Goal: Information Seeking & Learning: Learn about a topic

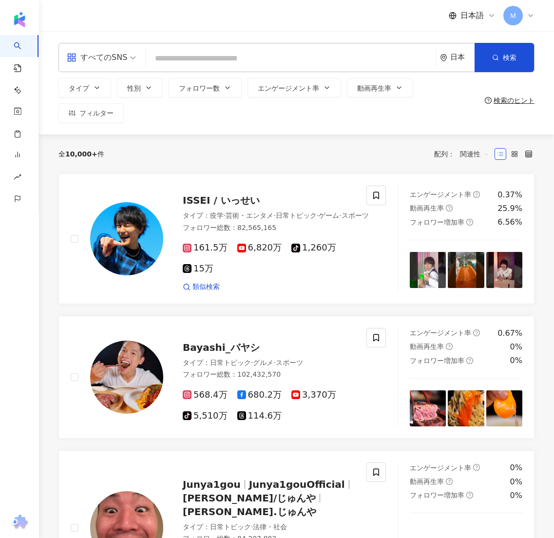
click at [182, 64] on input "search" at bounding box center [290, 58] width 282 height 19
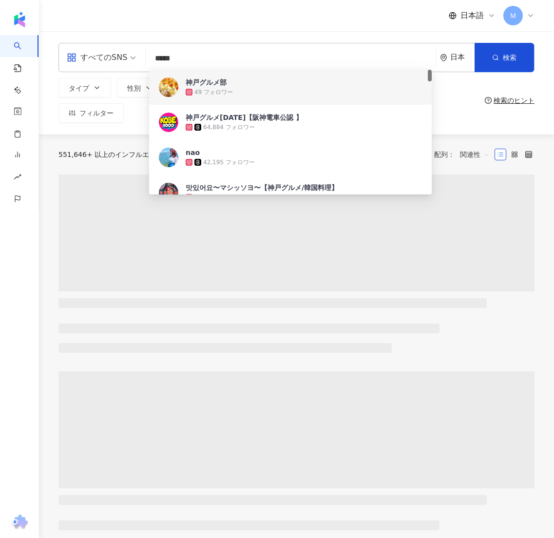
type input "*****"
click at [484, 99] on div "タイプ 性別 フォロワー数 エンゲージメント率 動画再生率 フィルター 検索のヒント" at bounding box center [296, 100] width 476 height 45
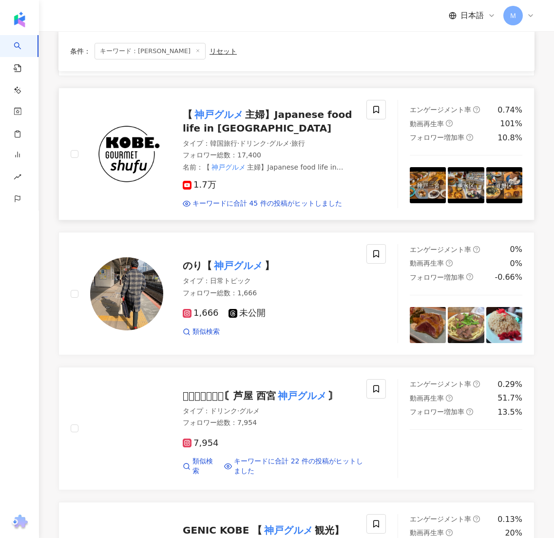
scroll to position [366, 0]
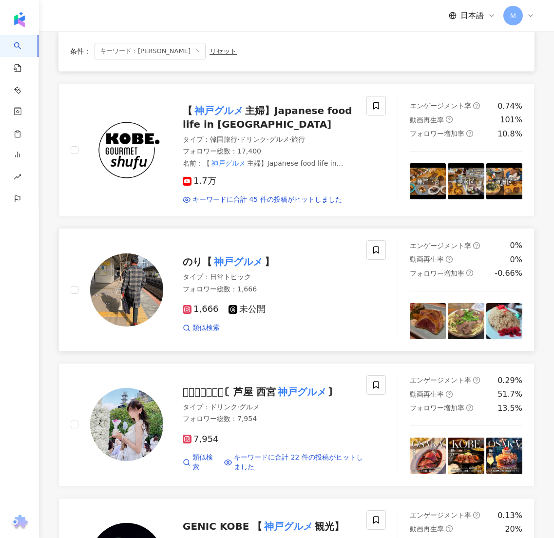
click at [119, 296] on img at bounding box center [126, 289] width 73 height 73
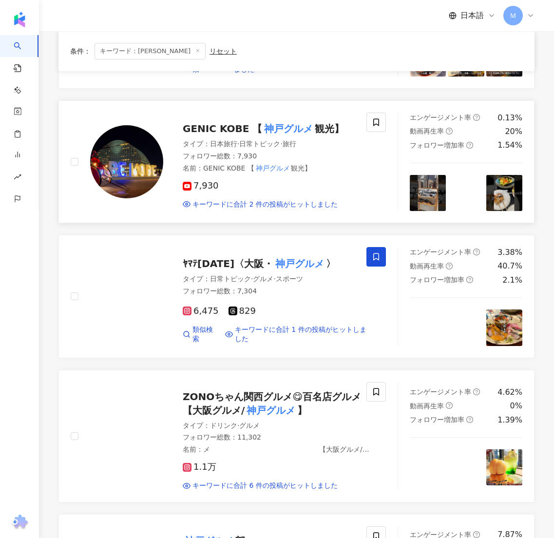
scroll to position [764, 0]
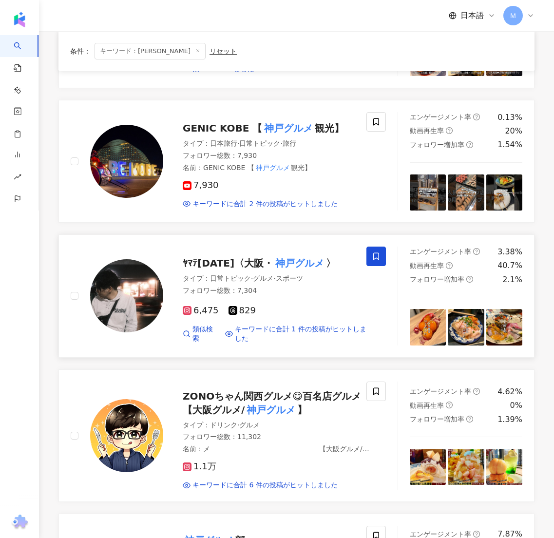
click at [137, 323] on img at bounding box center [126, 295] width 73 height 73
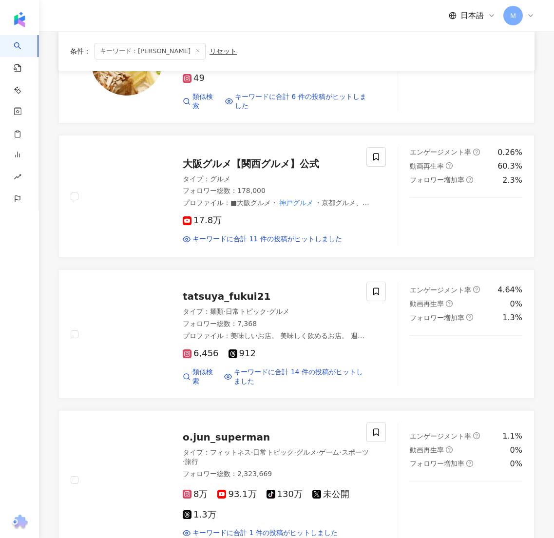
scroll to position [1294, 0]
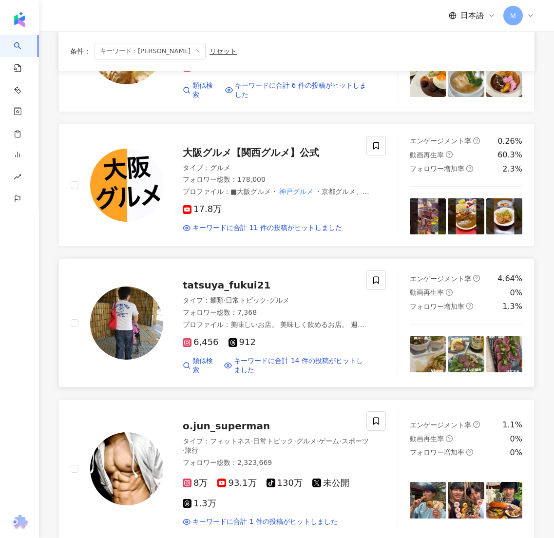
click at [140, 345] on img at bounding box center [126, 322] width 73 height 73
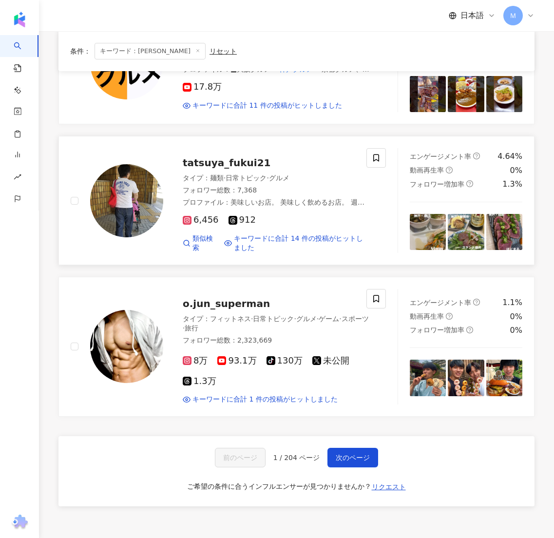
scroll to position [1414, 0]
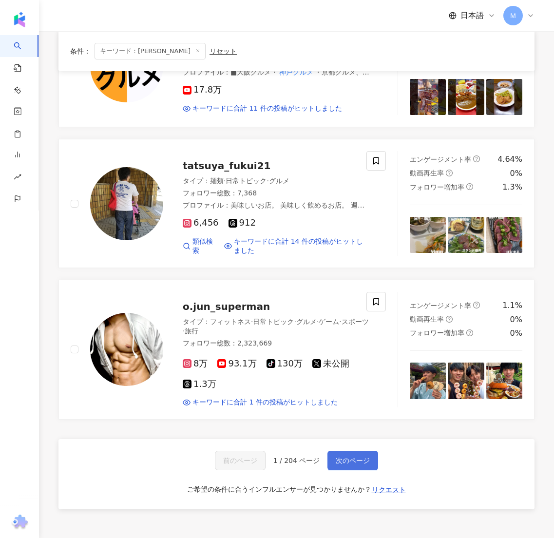
click at [364, 452] on button "次のページ" at bounding box center [352, 459] width 51 height 19
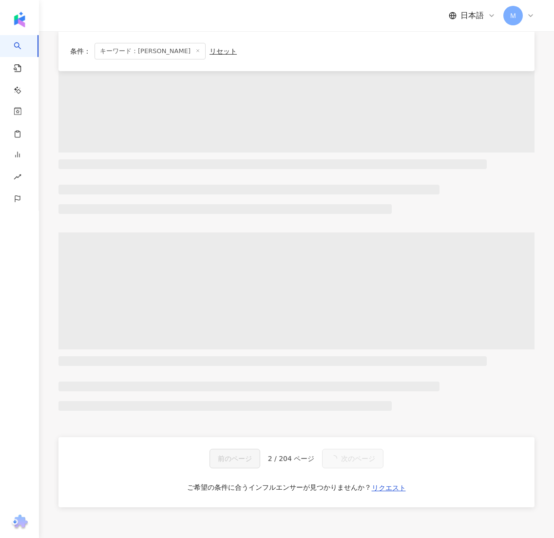
scroll to position [0, 0]
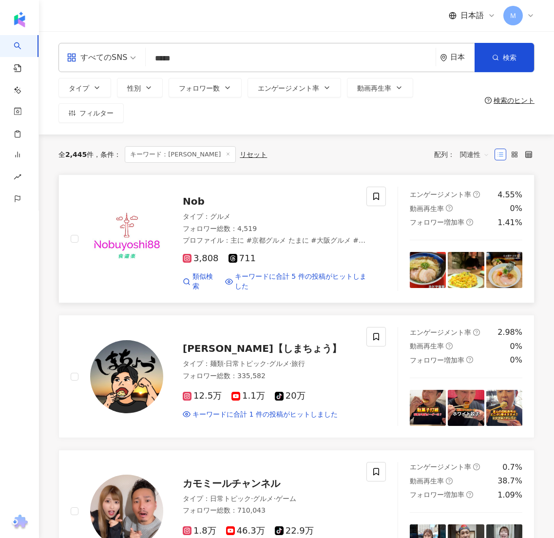
click at [129, 248] on img at bounding box center [126, 238] width 73 height 73
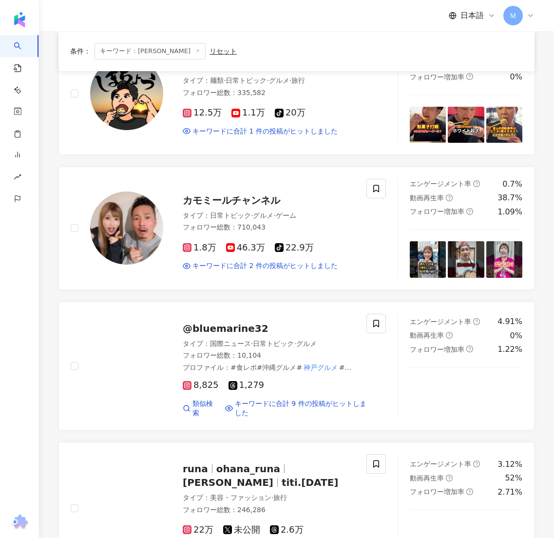
scroll to position [284, 0]
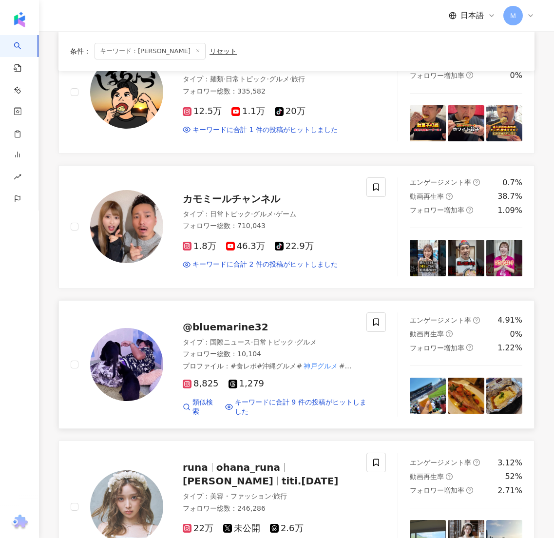
click at [65, 373] on div "@bluemarine32 タイプ ： 国際ニュース · 日常トピック · グルメ フォロワー総数 ： 10,104 プロファイル ： #食レポ#沖縄グルメ#…" at bounding box center [228, 364] width 338 height 104
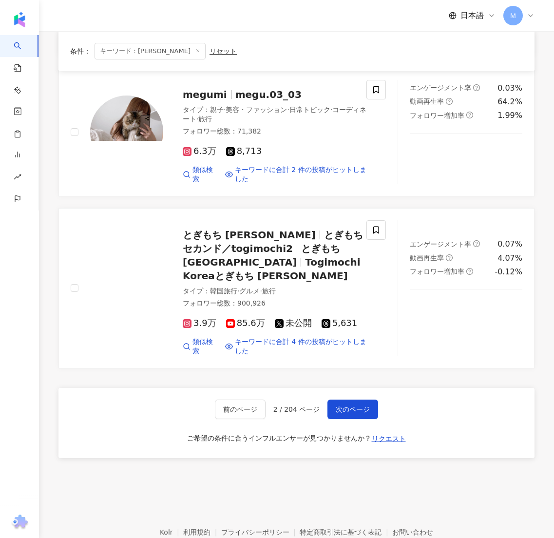
scroll to position [1509, 0]
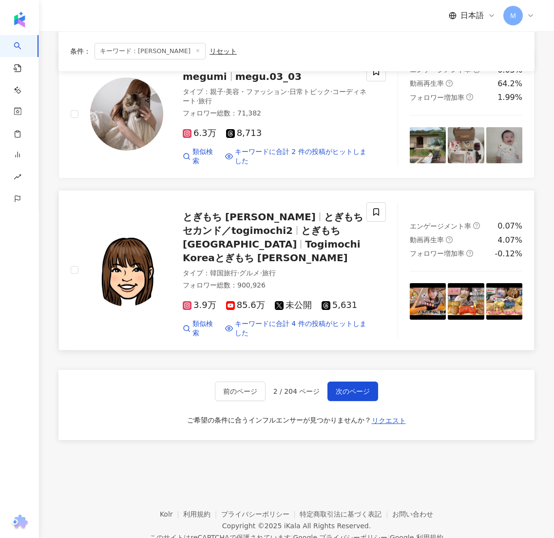
click at [198, 300] on span "3.9万" at bounding box center [200, 305] width 34 height 10
click at [353, 387] on span "次のページ" at bounding box center [352, 391] width 34 height 8
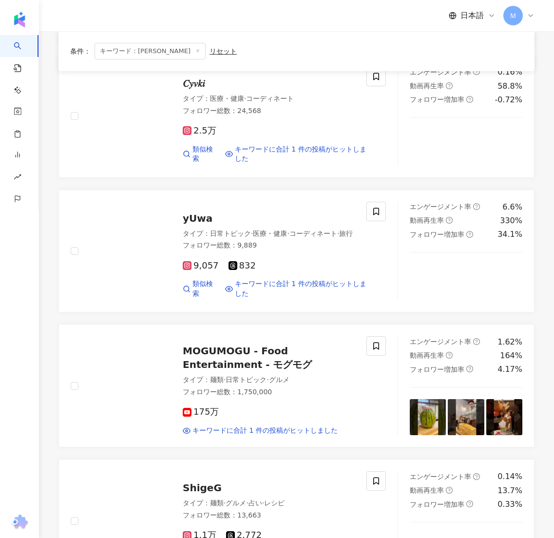
scroll to position [1249, 0]
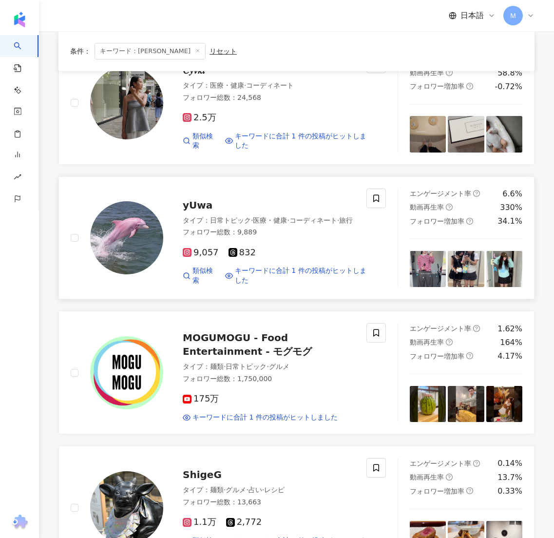
click at [156, 237] on div at bounding box center [126, 237] width 73 height 73
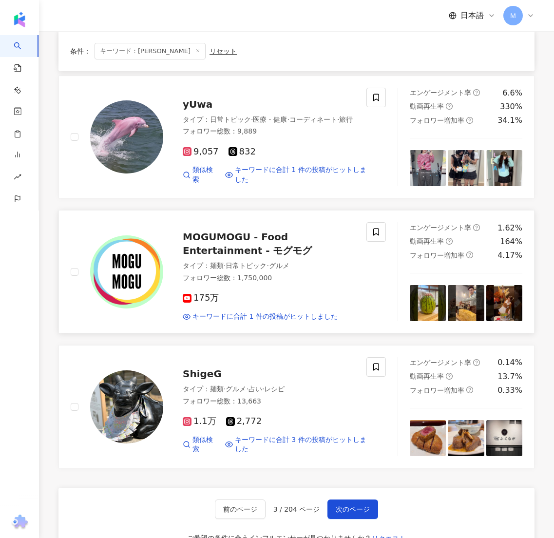
scroll to position [1474, 0]
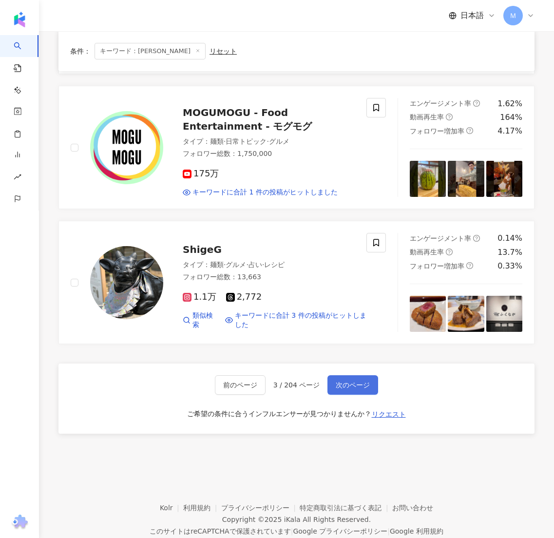
click at [351, 381] on span "次のページ" at bounding box center [352, 385] width 34 height 8
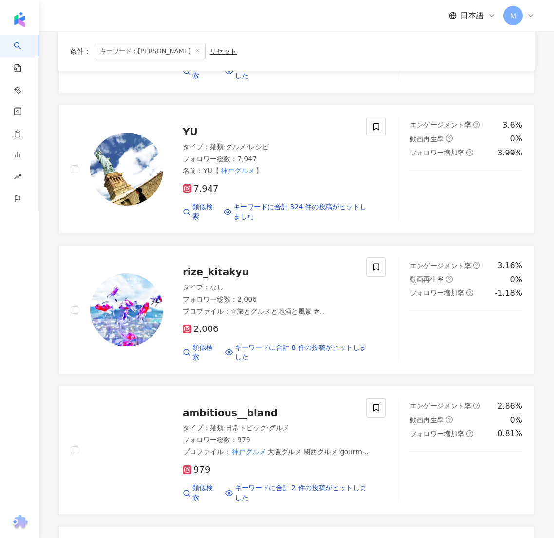
scroll to position [1495, 0]
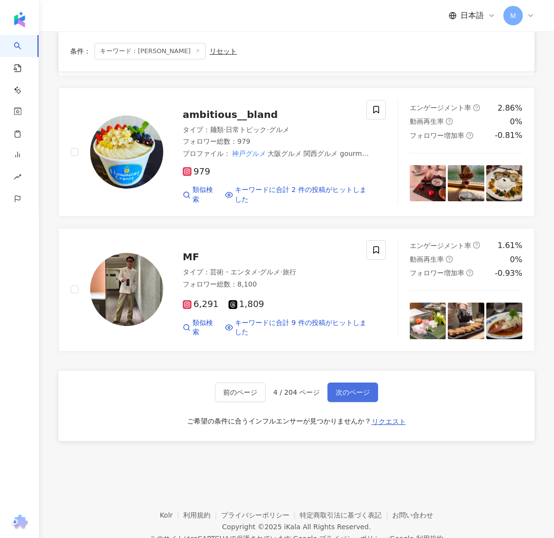
click at [365, 388] on span "次のページ" at bounding box center [352, 392] width 34 height 8
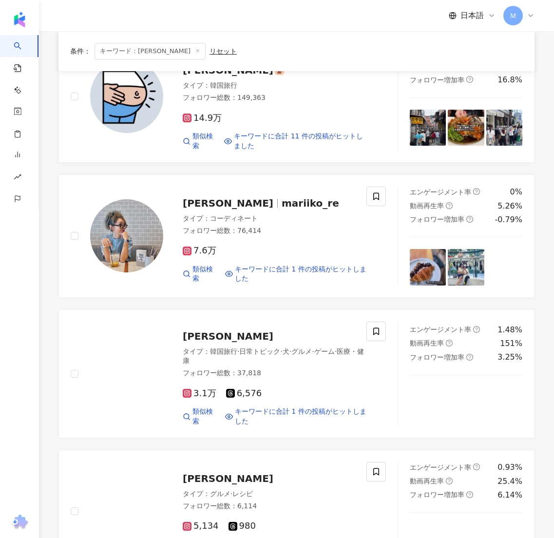
scroll to position [1474, 0]
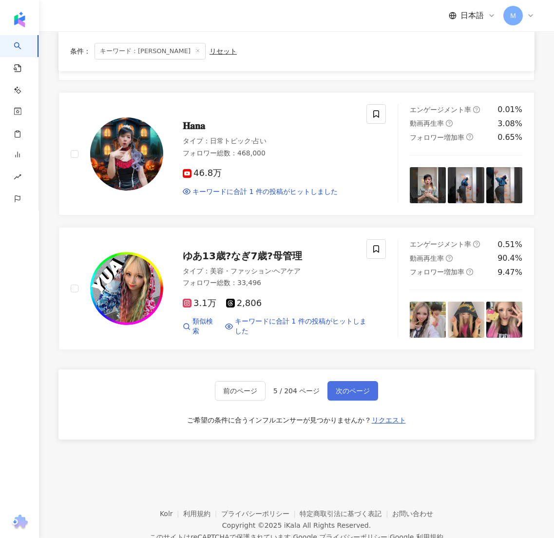
click at [362, 381] on button "次のページ" at bounding box center [352, 390] width 51 height 19
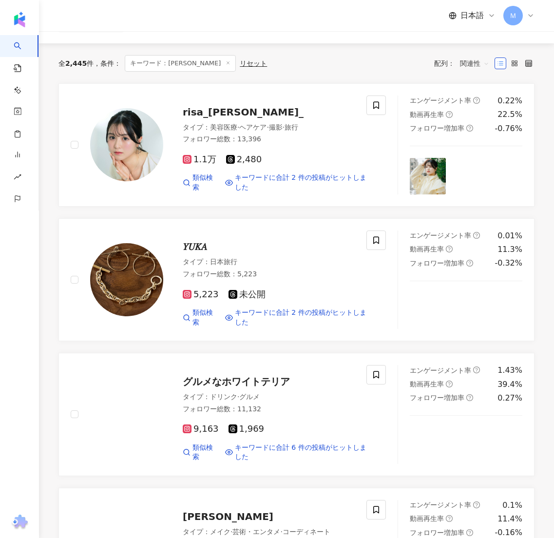
scroll to position [43, 0]
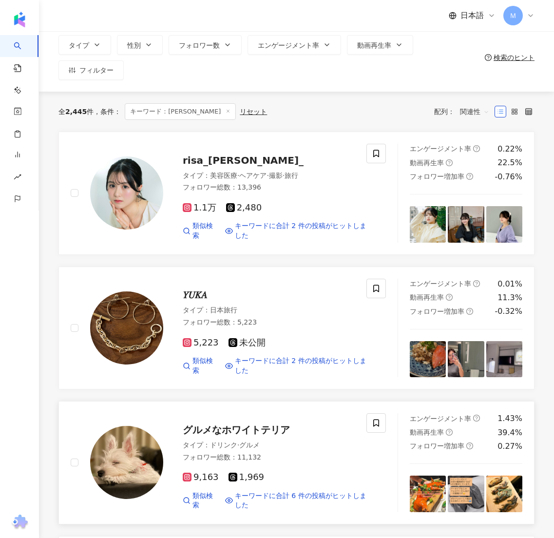
click at [153, 468] on img at bounding box center [126, 462] width 73 height 73
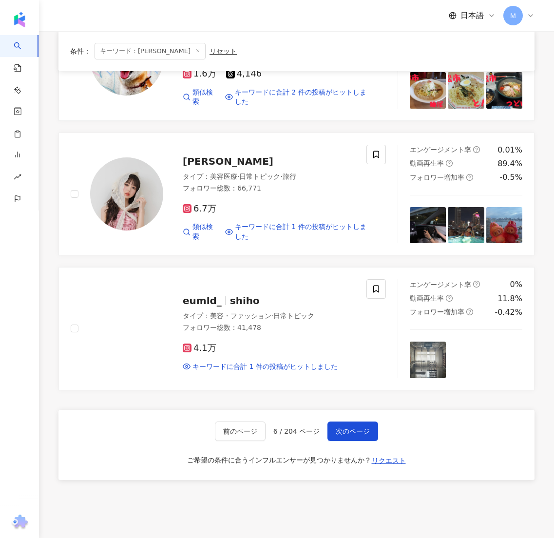
scroll to position [1436, 0]
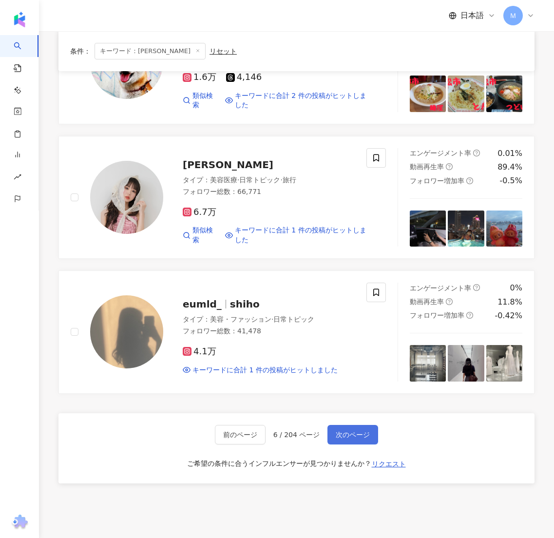
click at [352, 430] on span "次のページ" at bounding box center [352, 434] width 34 height 8
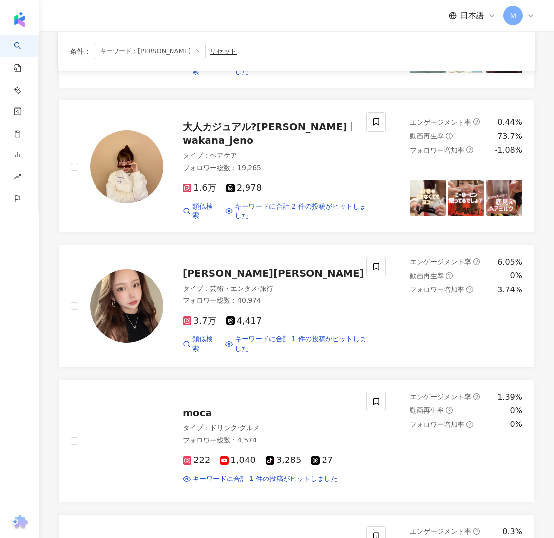
scroll to position [1474, 0]
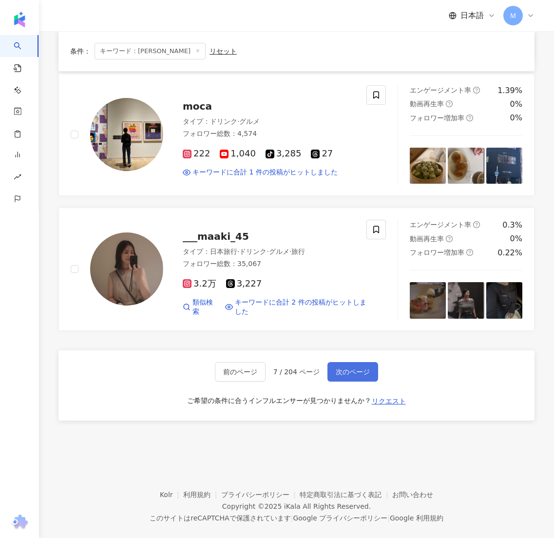
click at [340, 368] on span "次のページ" at bounding box center [352, 372] width 34 height 8
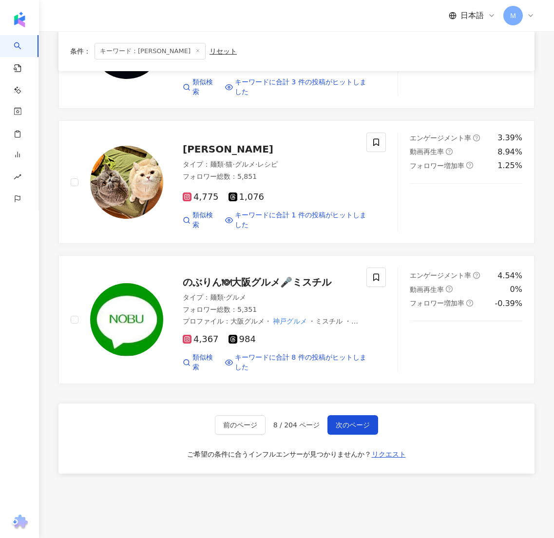
scroll to position [1516, 0]
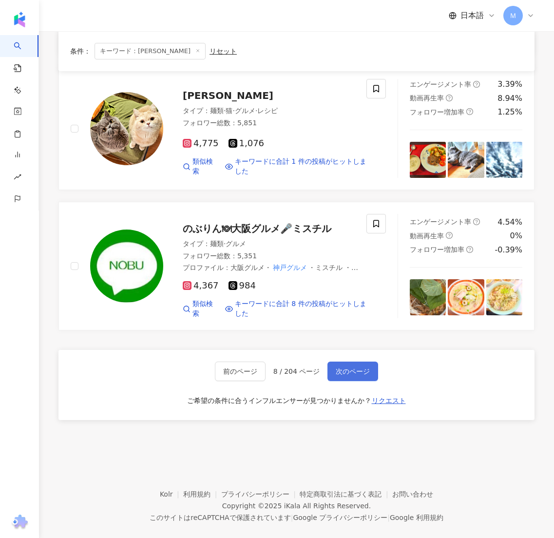
click at [337, 367] on span "次のページ" at bounding box center [352, 371] width 34 height 8
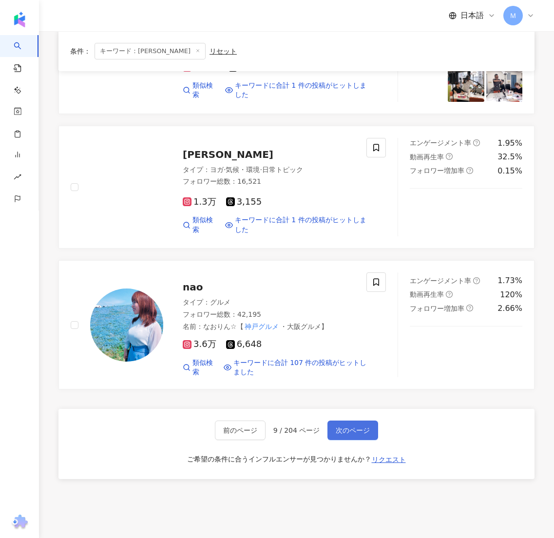
scroll to position [1438, 0]
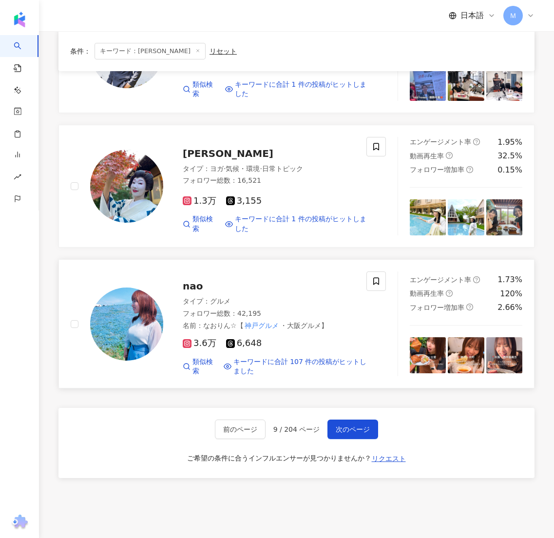
click at [112, 291] on img at bounding box center [126, 323] width 73 height 73
click at [366, 430] on span "次のページ" at bounding box center [352, 429] width 34 height 8
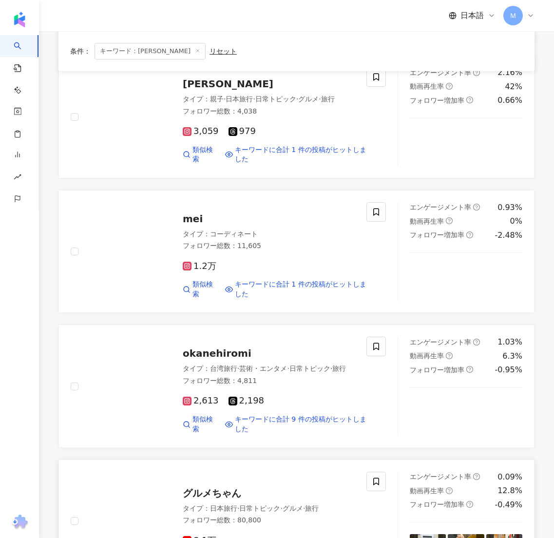
scroll to position [1424, 0]
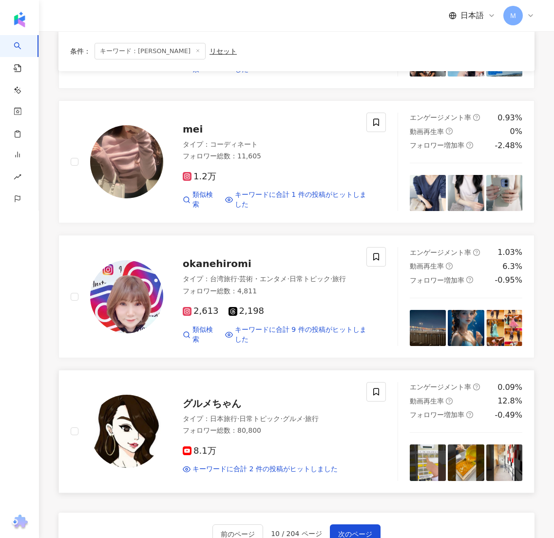
click at [154, 394] on img at bounding box center [126, 430] width 73 height 73
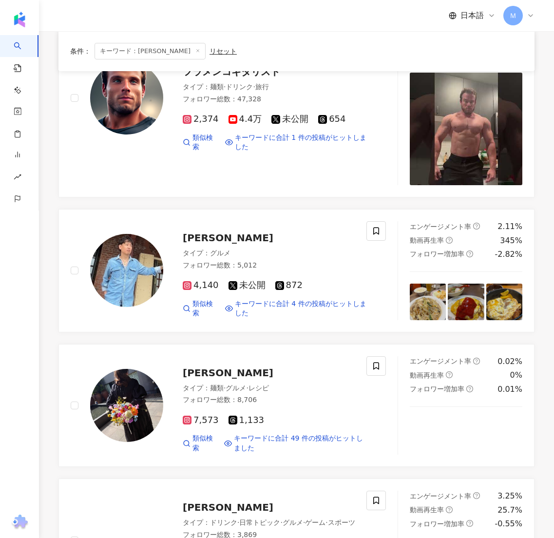
scroll to position [137, 0]
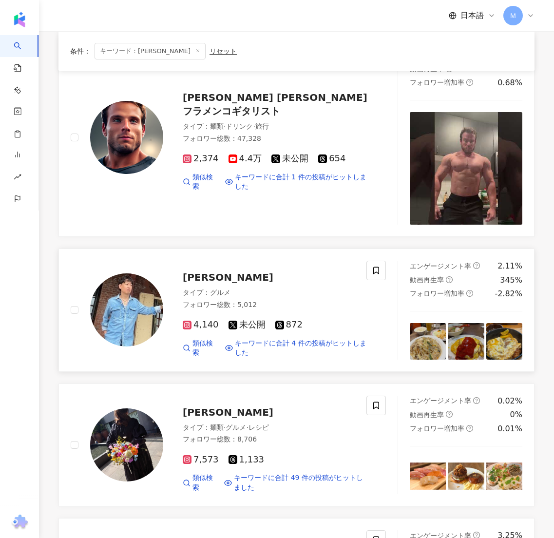
click at [144, 288] on img at bounding box center [126, 309] width 73 height 73
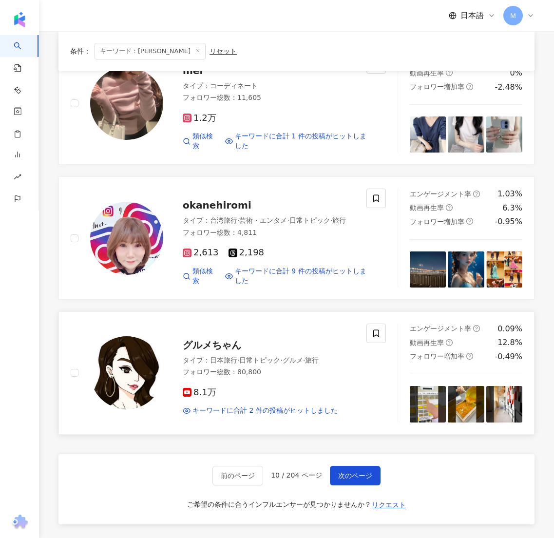
scroll to position [1573, 0]
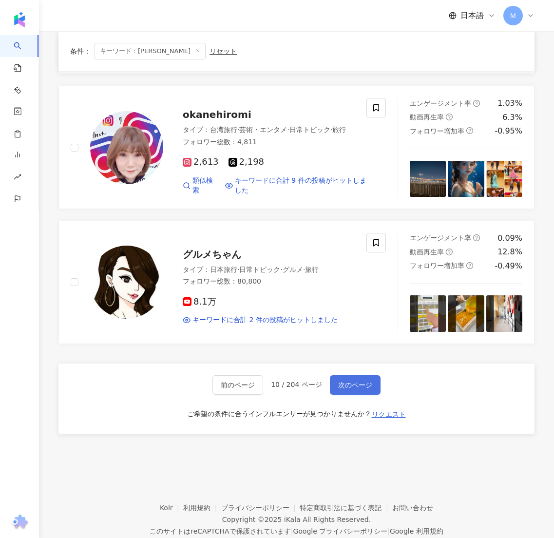
click at [357, 381] on span "次のページ" at bounding box center [355, 385] width 34 height 8
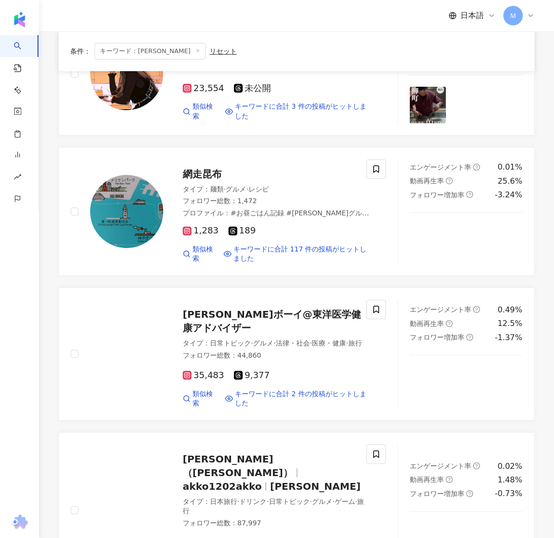
scroll to position [1512, 0]
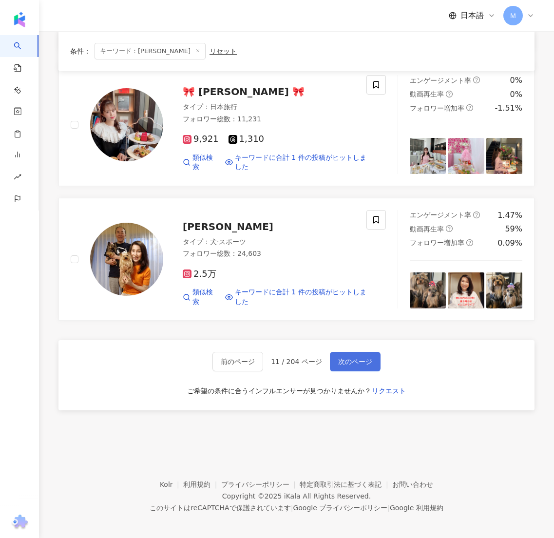
click at [358, 357] on span "次のページ" at bounding box center [355, 361] width 34 height 8
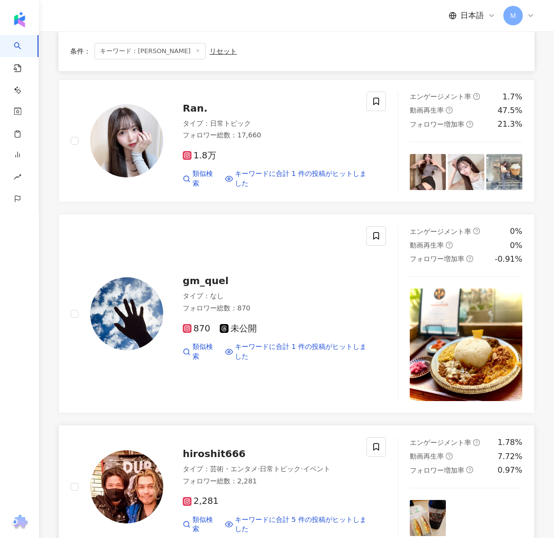
scroll to position [1550, 0]
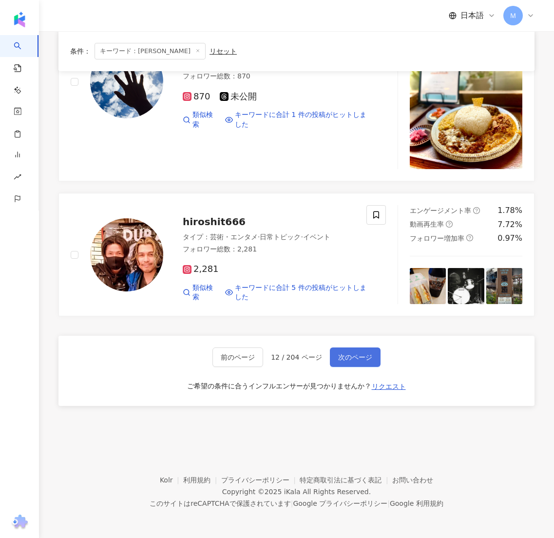
click at [367, 354] on span "次のページ" at bounding box center [355, 357] width 34 height 8
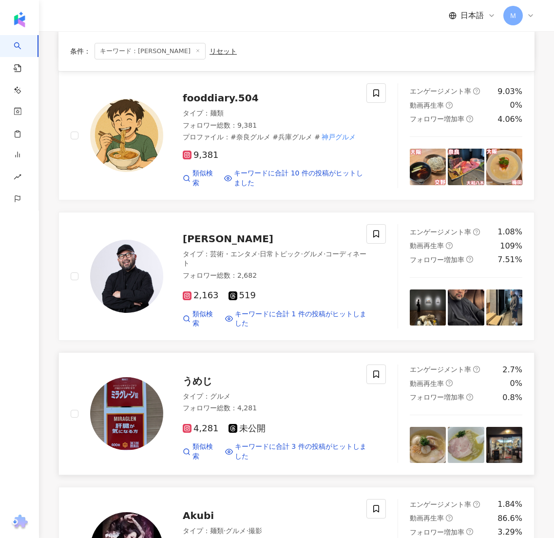
scroll to position [1499, 0]
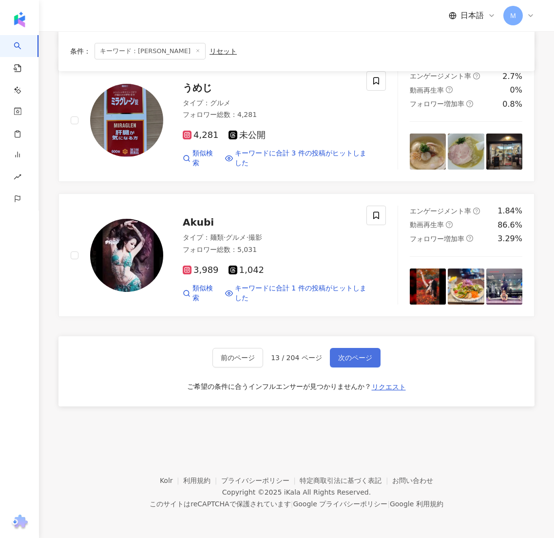
click at [342, 350] on button "次のページ" at bounding box center [355, 357] width 51 height 19
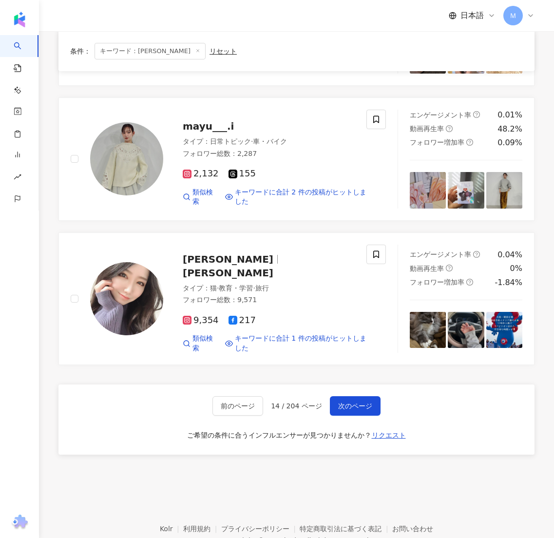
scroll to position [1495, 0]
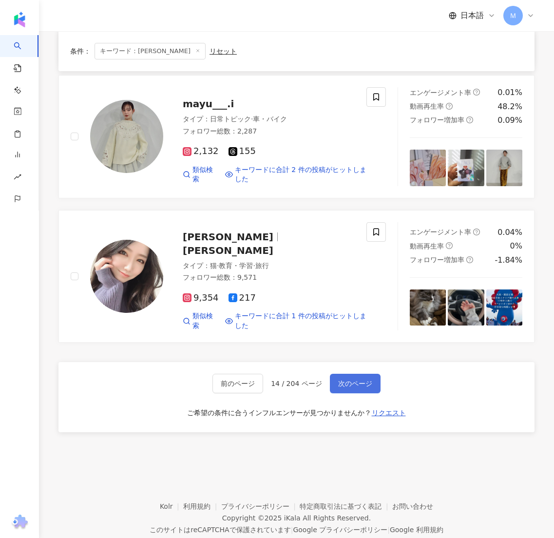
click at [360, 379] on span "次のページ" at bounding box center [355, 383] width 34 height 8
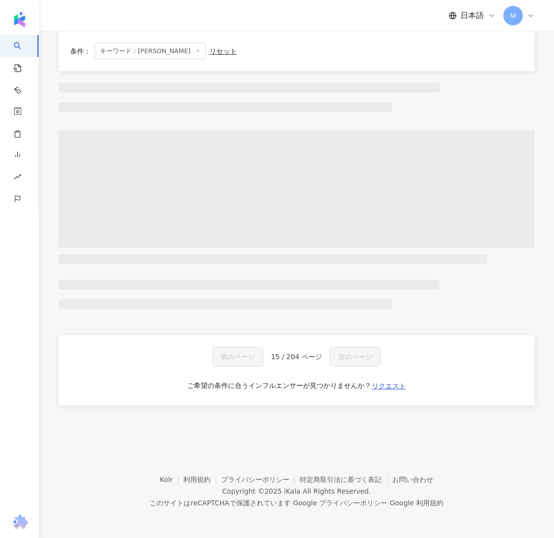
scroll to position [437, 0]
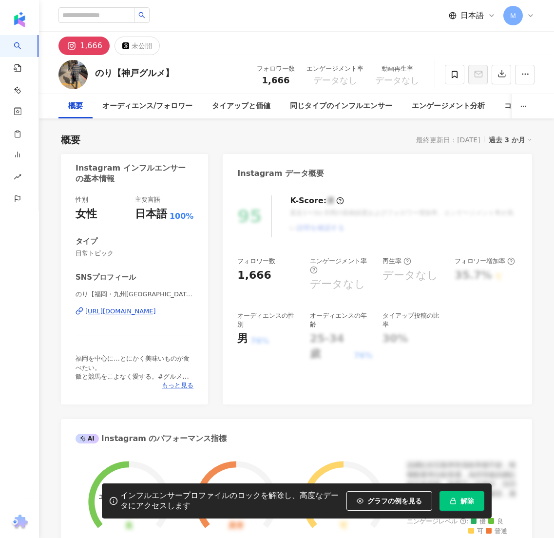
click at [149, 311] on div "https://www.instagram.com/nori__official/" at bounding box center [120, 311] width 71 height 9
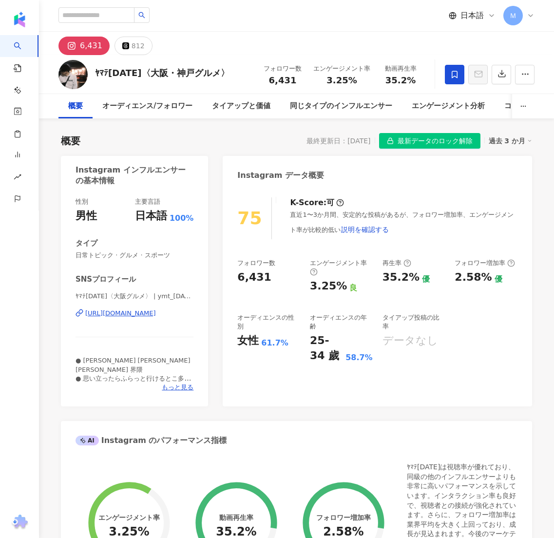
click at [149, 313] on div "https://www.instagram.com/ymt_1325/" at bounding box center [120, 313] width 71 height 9
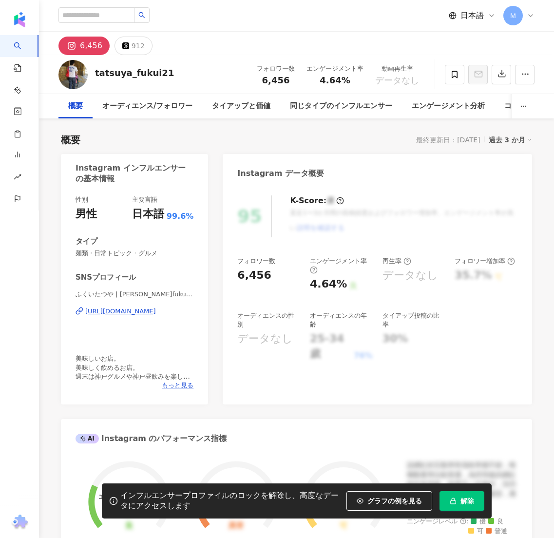
click at [156, 314] on div "https://www.instagram.com/tatsuya_fukui21/" at bounding box center [120, 311] width 71 height 9
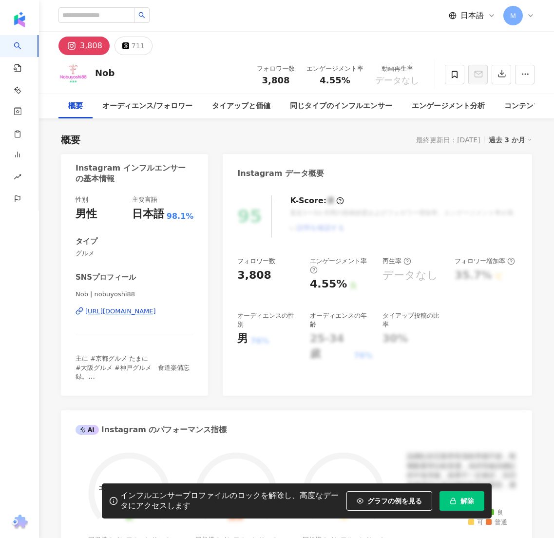
click at [126, 313] on div "https://www.instagram.com/nobuyoshi88/" at bounding box center [120, 311] width 71 height 9
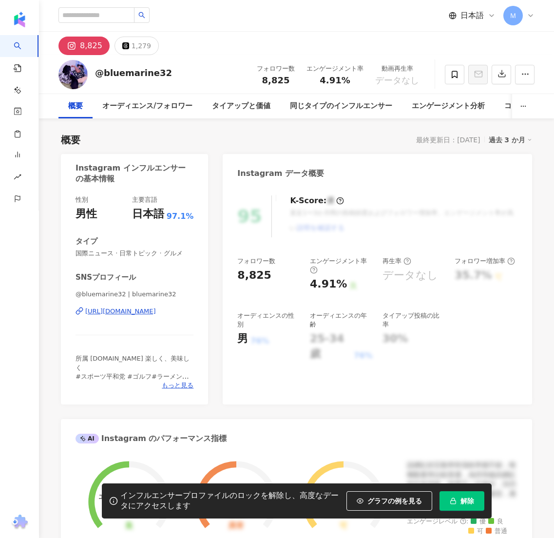
click at [136, 317] on div "@bluemarine32 | bluemarine32 https://www.instagram.com/bluemarine32/" at bounding box center [134, 318] width 118 height 57
click at [137, 312] on div "https://www.instagram.com/bluemarine32/" at bounding box center [120, 311] width 71 height 9
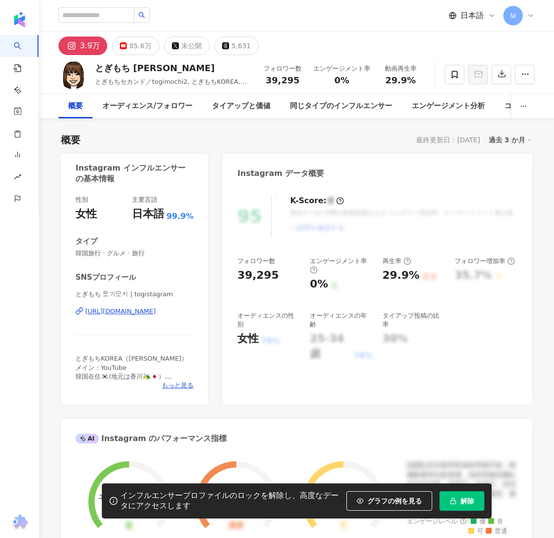
click at [149, 310] on div "[URL][DOMAIN_NAME]" at bounding box center [120, 311] width 71 height 9
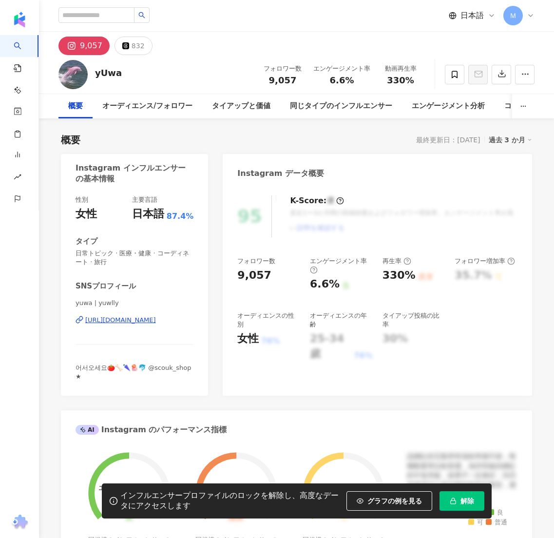
click at [136, 317] on div "https://www.instagram.com/yuwlly/" at bounding box center [120, 320] width 71 height 9
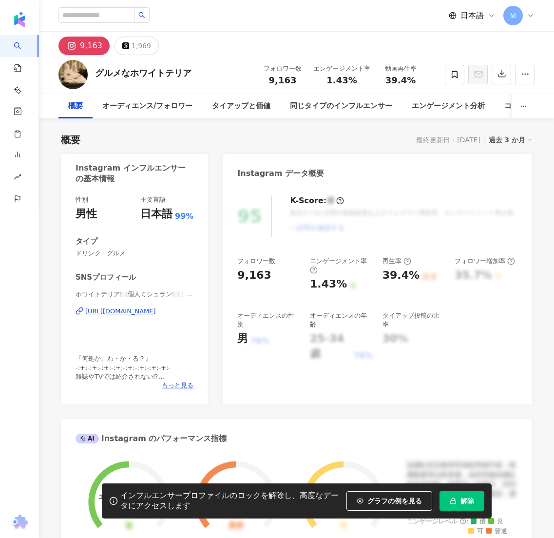
click at [115, 310] on div "https://www.instagram.com/3_west_highland_white_terrier_/" at bounding box center [120, 311] width 71 height 9
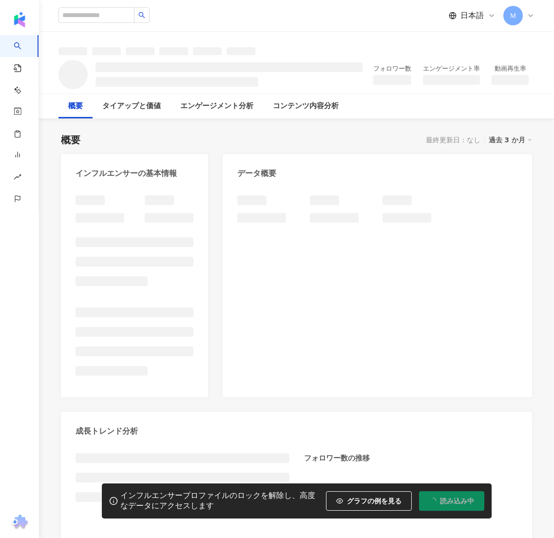
scroll to position [27, 0]
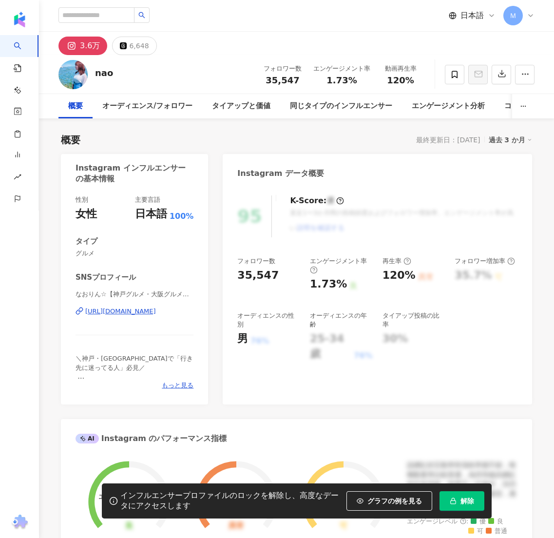
click at [156, 313] on div "[URL][DOMAIN_NAME]" at bounding box center [120, 311] width 71 height 9
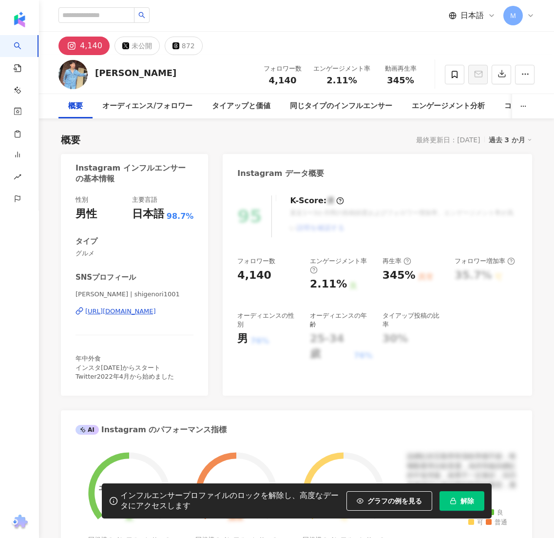
click at [125, 309] on div "https://www.instagram.com/shigenori1001/" at bounding box center [120, 311] width 71 height 9
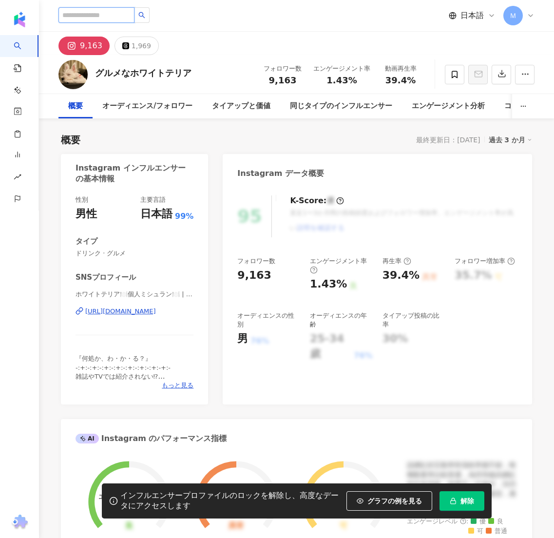
click at [70, 16] on input "search" at bounding box center [96, 15] width 76 height 16
type input "*****"
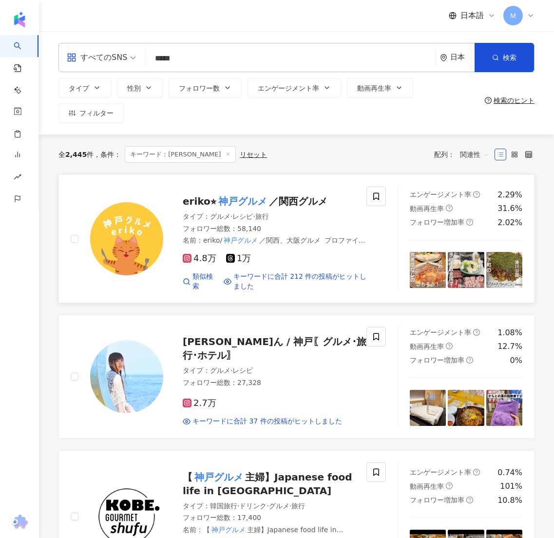
click at [159, 227] on img at bounding box center [126, 238] width 73 height 73
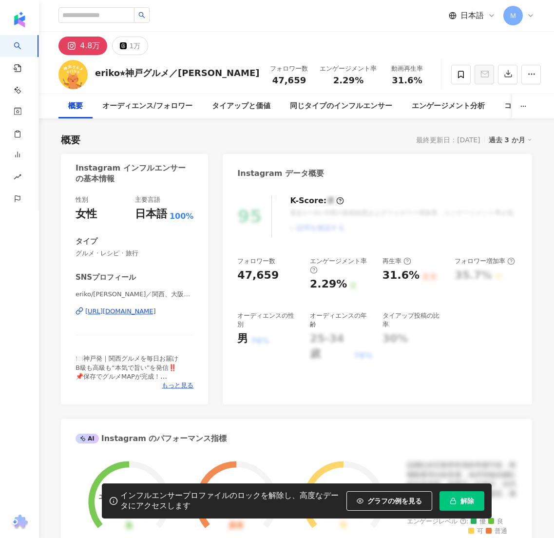
click at [113, 311] on div "[URL][DOMAIN_NAME]" at bounding box center [120, 311] width 71 height 9
